Goal: Information Seeking & Learning: Check status

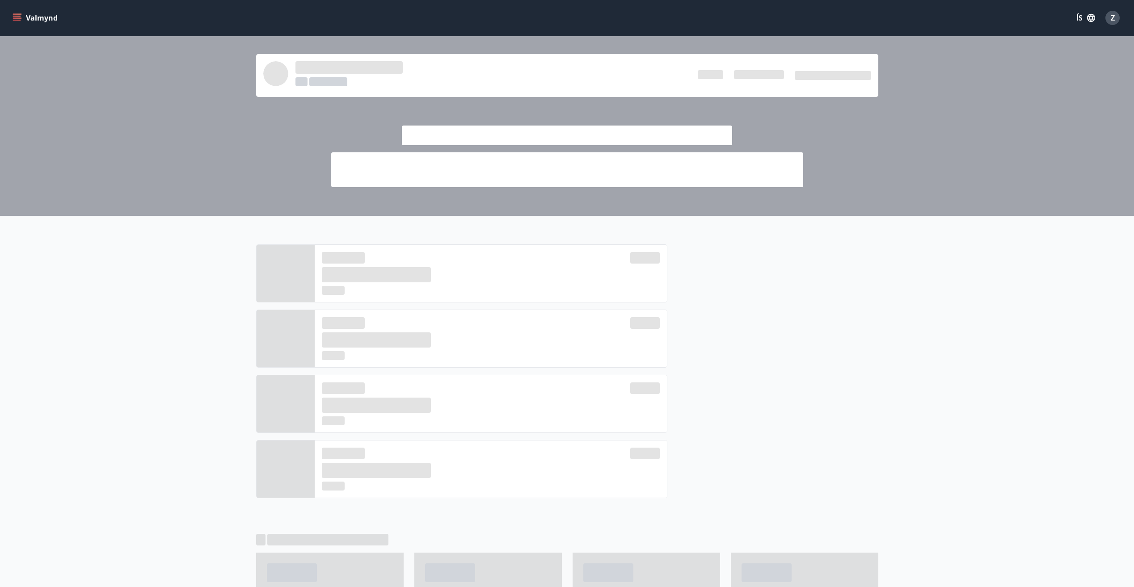
click at [17, 17] on icon "menu" at bounding box center [17, 16] width 8 height 1
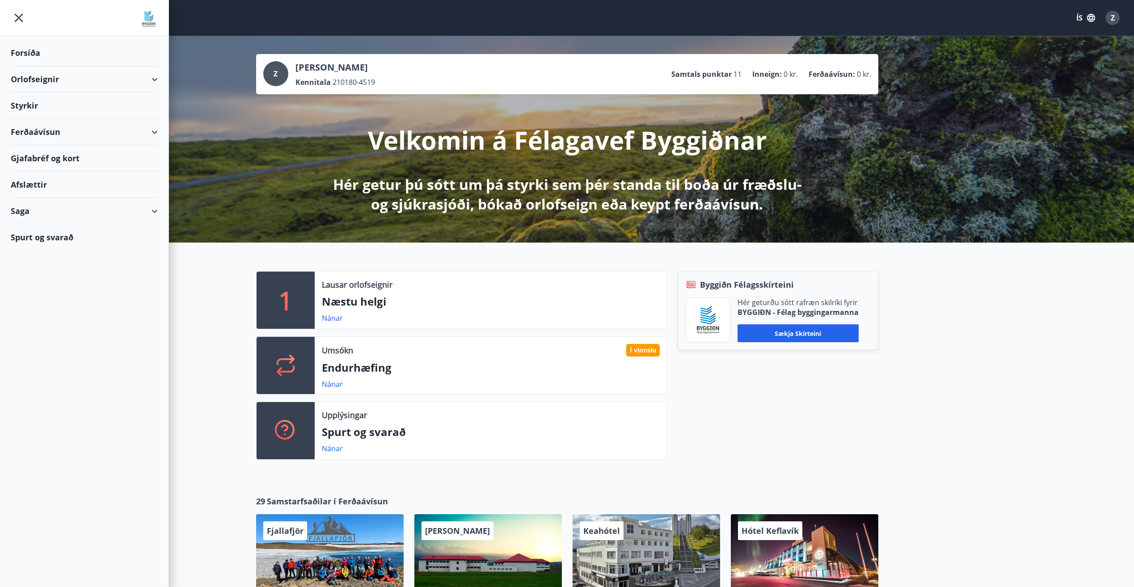
click at [151, 209] on div "Saga" at bounding box center [84, 211] width 147 height 26
click at [42, 349] on div "Skilagreinar" at bounding box center [84, 346] width 133 height 19
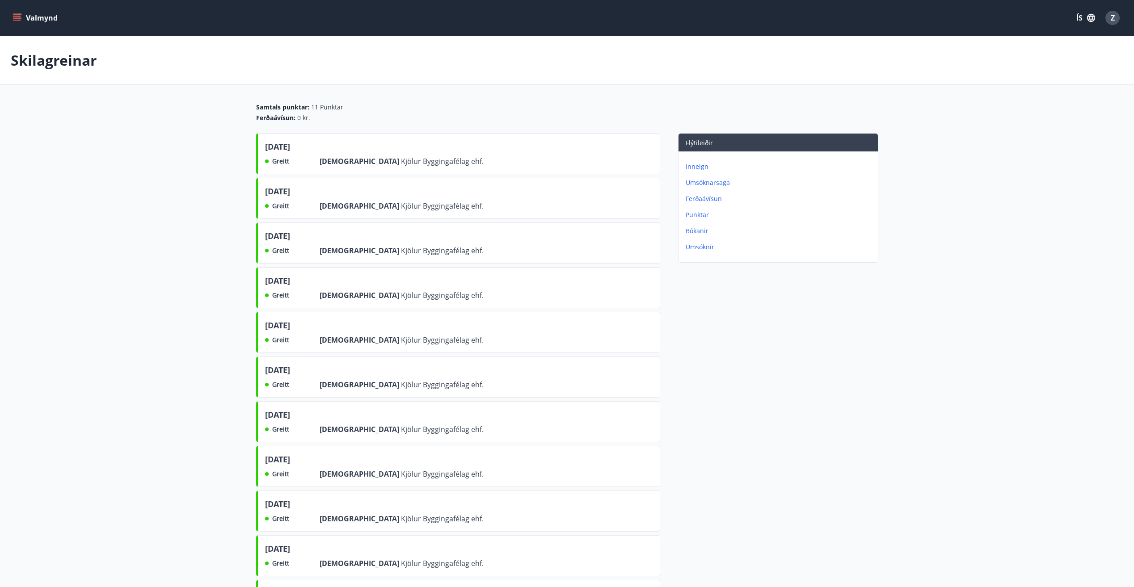
click at [310, 161] on div "Greitt Frá Kjölur Byggingafélag ehf." at bounding box center [374, 161] width 219 height 11
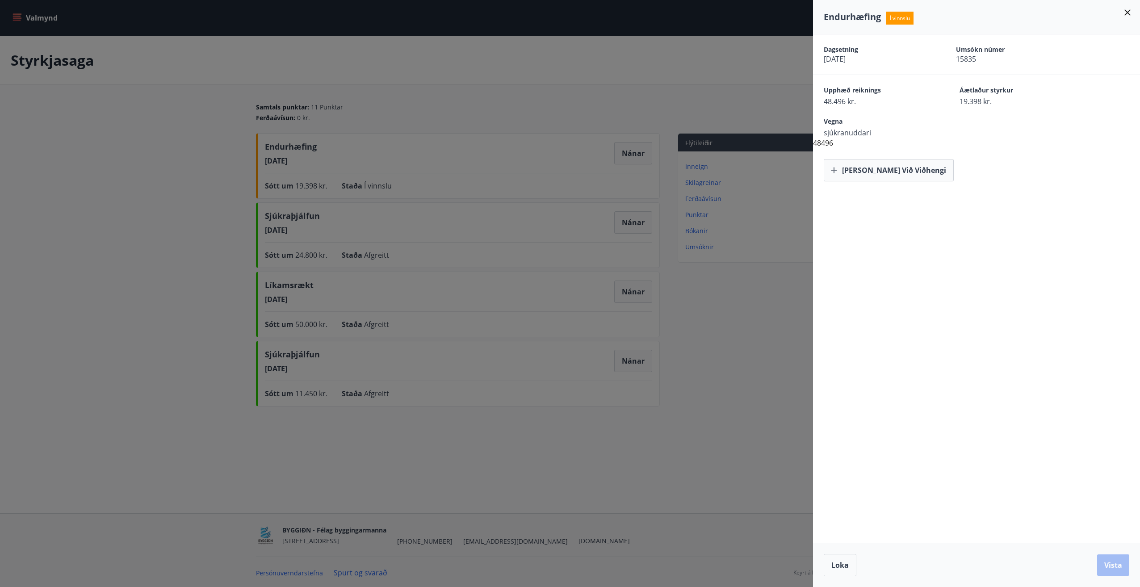
click at [1128, 13] on icon at bounding box center [1128, 12] width 11 height 11
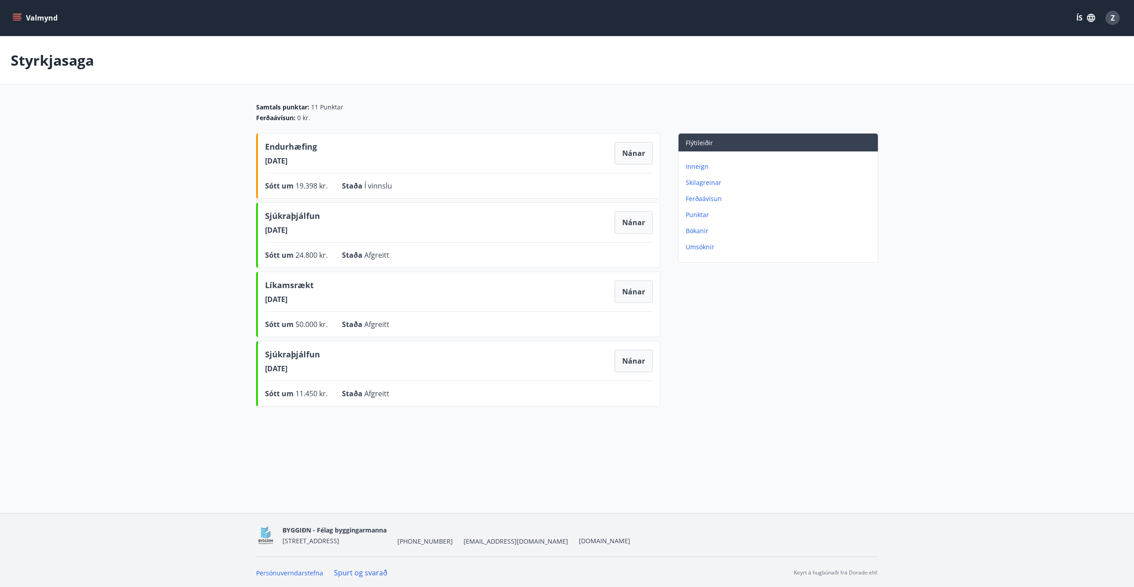
click at [16, 16] on icon "menu" at bounding box center [17, 16] width 8 height 1
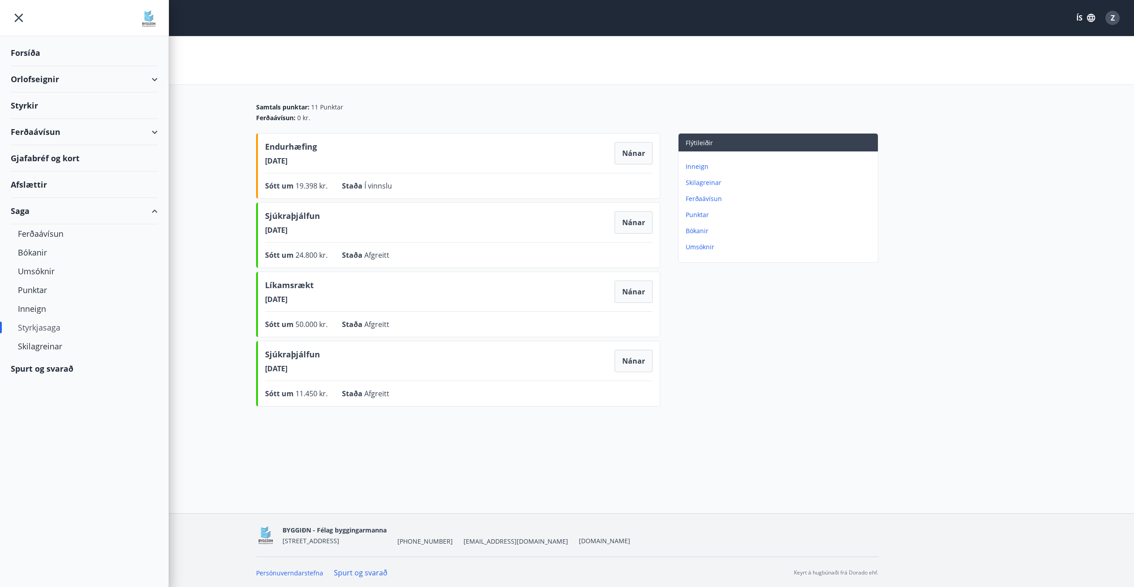
click at [22, 54] on div "Forsíða" at bounding box center [84, 53] width 147 height 26
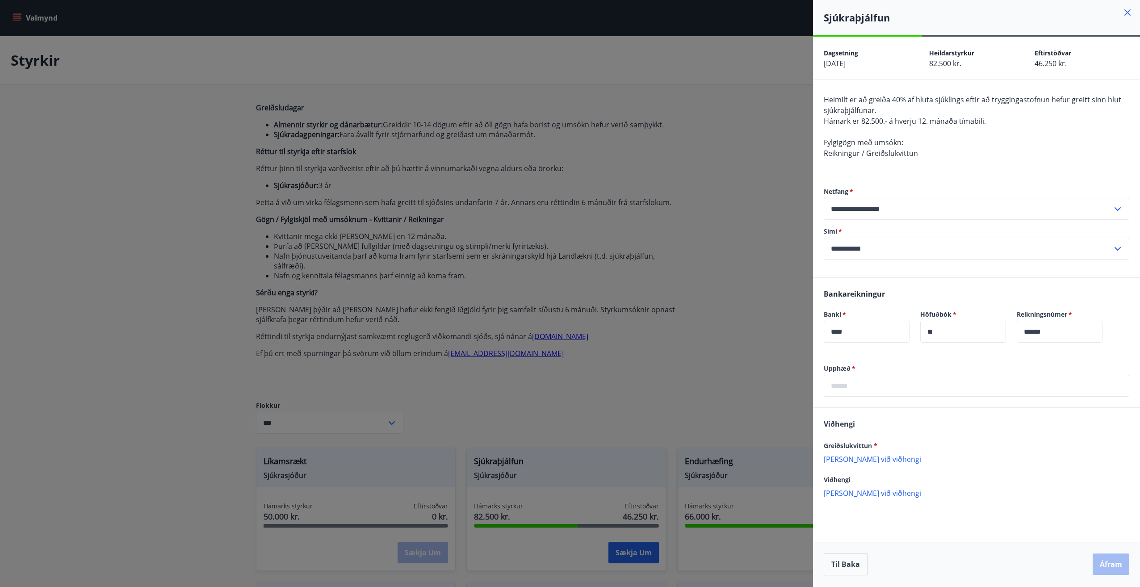
scroll to position [223, 0]
